Goal: Information Seeking & Learning: Learn about a topic

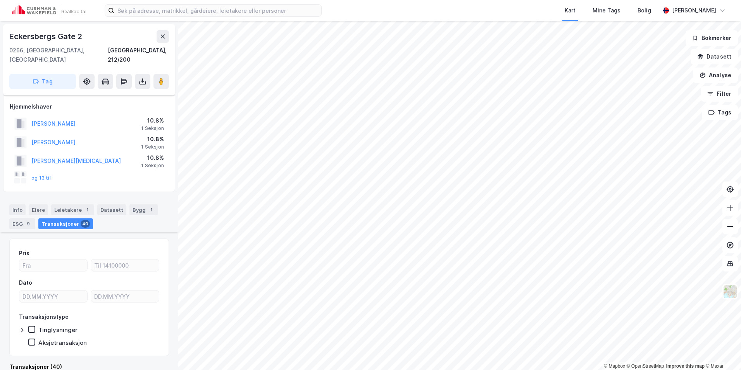
scroll to position [160, 0]
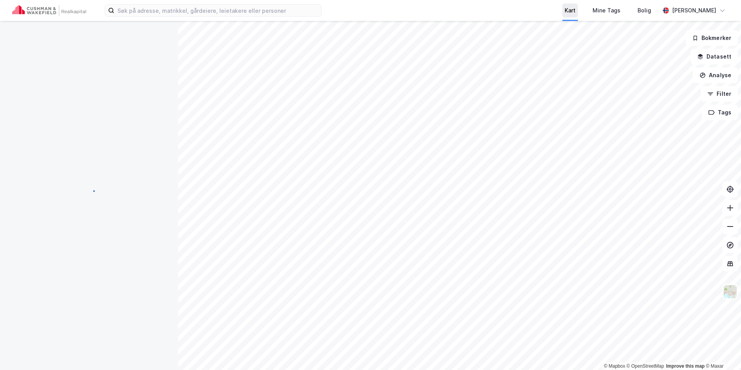
scroll to position [5, 0]
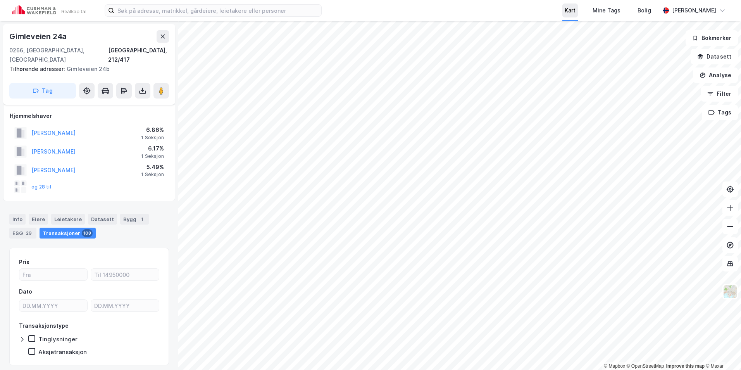
scroll to position [5, 0]
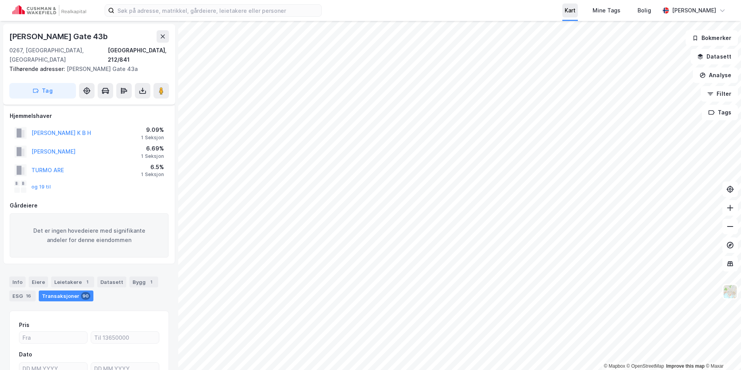
scroll to position [5, 0]
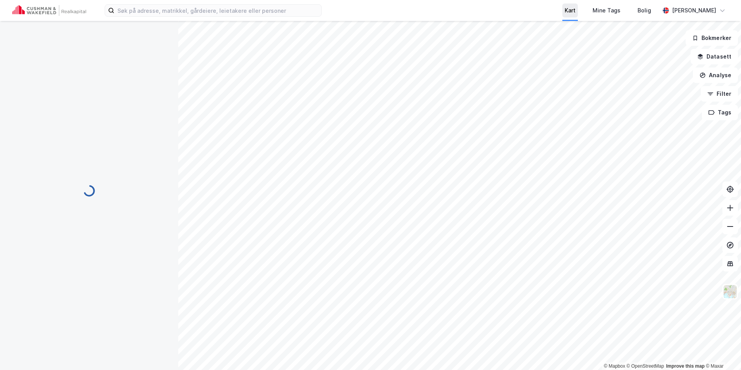
scroll to position [5, 0]
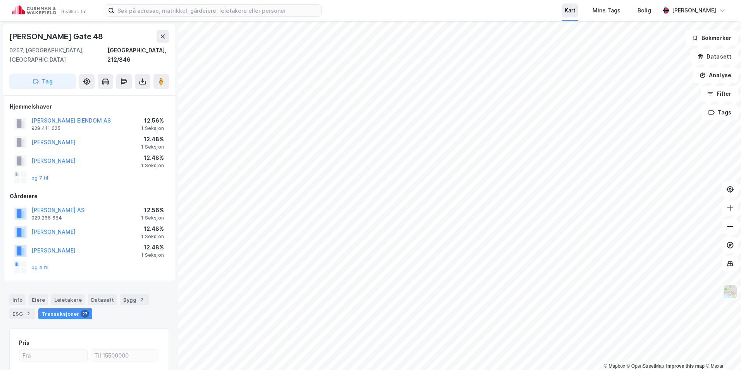
scroll to position [5, 0]
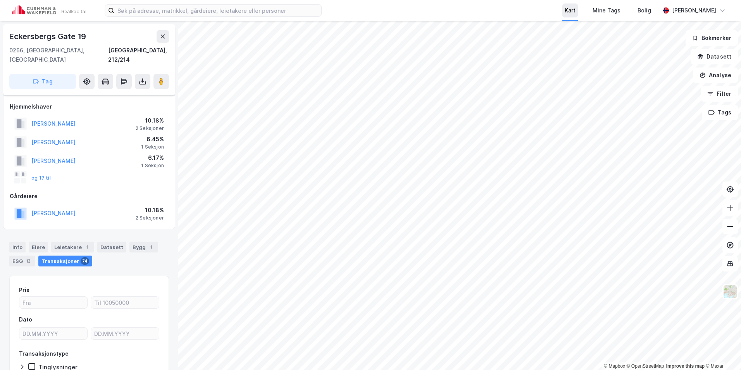
scroll to position [5, 0]
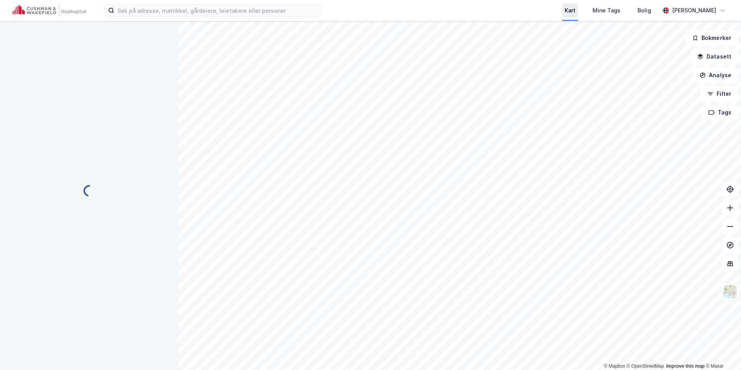
scroll to position [5, 0]
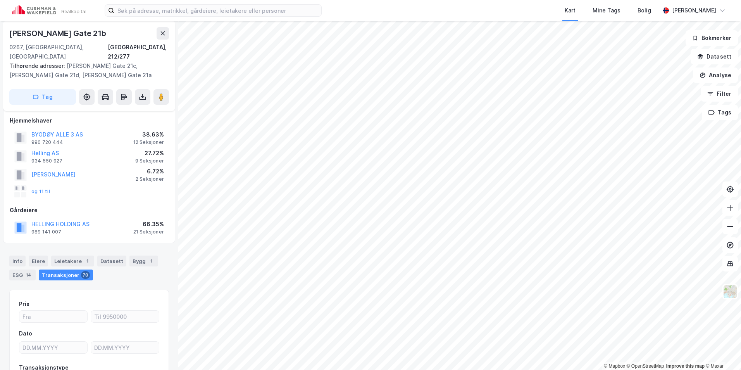
scroll to position [5, 0]
